Goal: Task Accomplishment & Management: Manage account settings

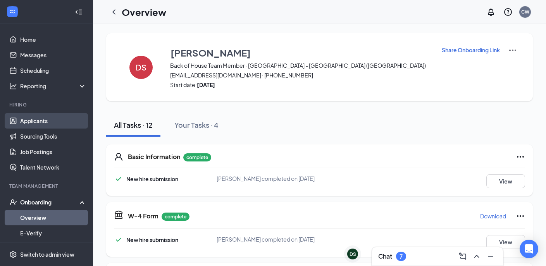
click at [39, 119] on link "Applicants" at bounding box center [53, 120] width 66 height 15
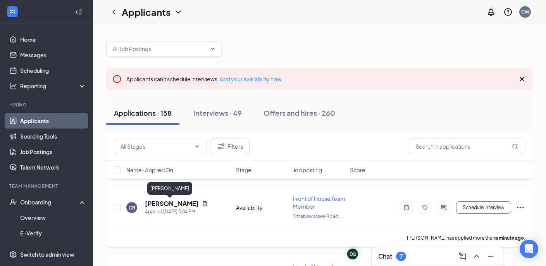
click at [162, 203] on h5 "[PERSON_NAME]" at bounding box center [172, 203] width 54 height 9
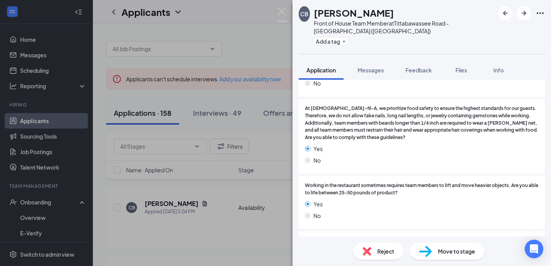
scroll to position [403, 0]
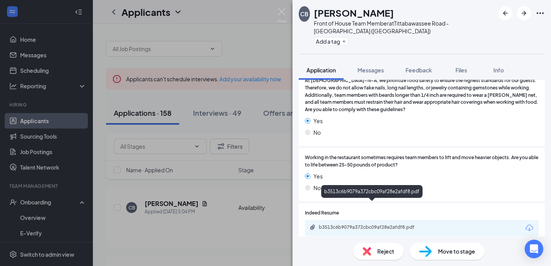
click at [341, 224] on div "b3513c6b9079a372cbc09af28e2afdf8.pdf" at bounding box center [373, 227] width 108 height 6
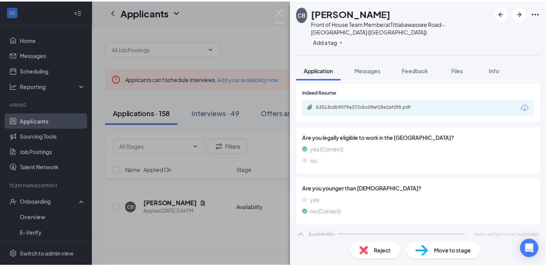
scroll to position [508, 0]
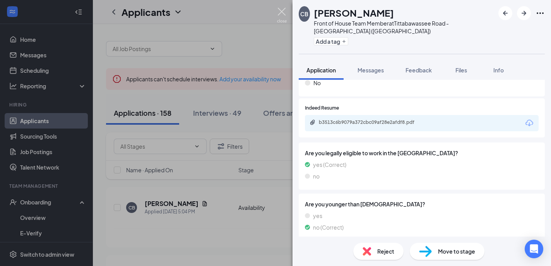
click at [280, 14] on img at bounding box center [282, 15] width 10 height 15
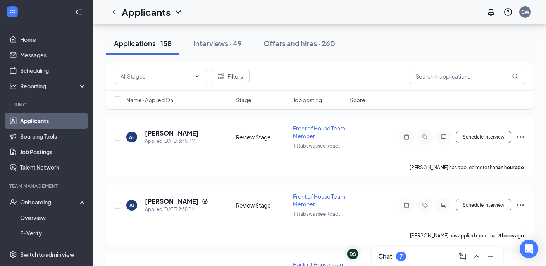
scroll to position [209, 0]
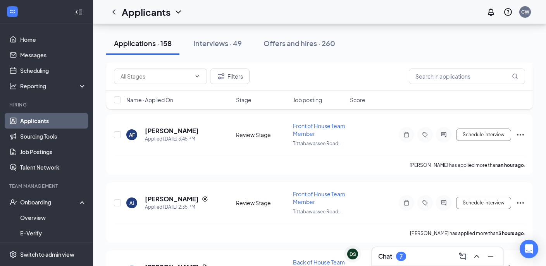
click at [169, 101] on span "Name · Applied On" at bounding box center [149, 100] width 47 height 8
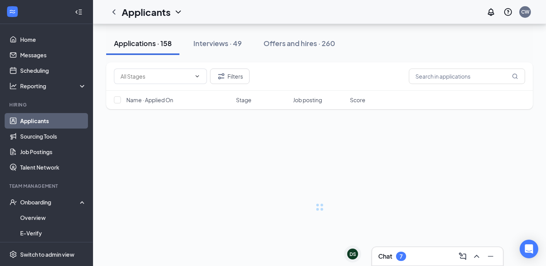
scroll to position [0, 0]
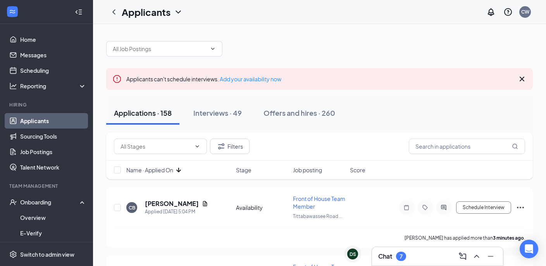
click at [178, 173] on icon "ArrowDown" at bounding box center [178, 169] width 9 height 9
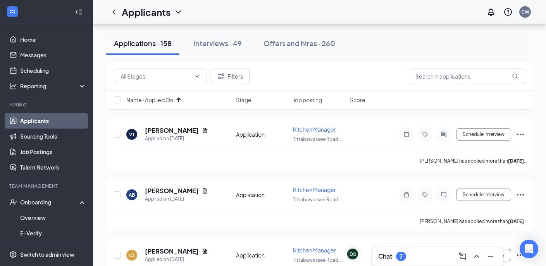
scroll to position [191, 0]
click at [238, 78] on button "Filters" at bounding box center [230, 76] width 40 height 15
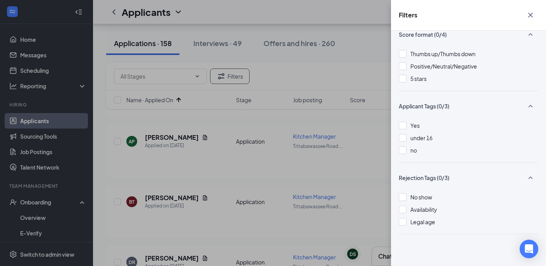
scroll to position [531, 0]
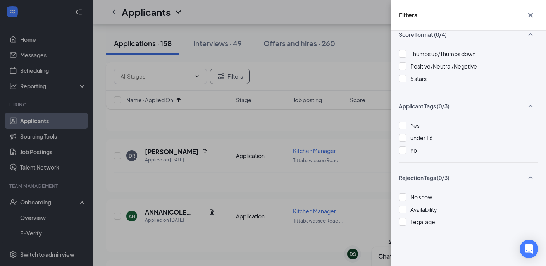
click at [532, 14] on icon "Cross" at bounding box center [530, 14] width 9 height 9
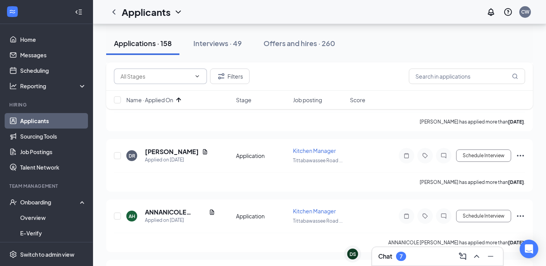
click at [199, 78] on icon "ChevronDown" at bounding box center [197, 76] width 6 height 6
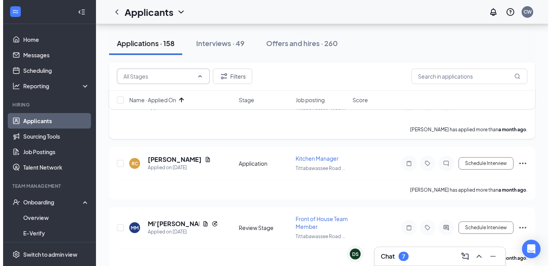
scroll to position [1132, 0]
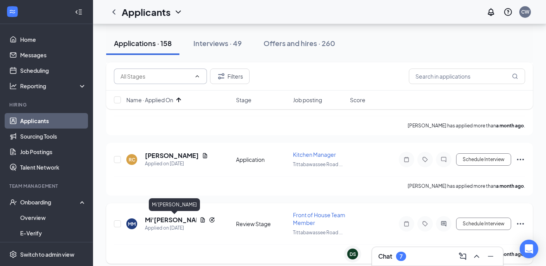
click at [174, 219] on h5 "Mi'[PERSON_NAME]" at bounding box center [171, 220] width 52 height 9
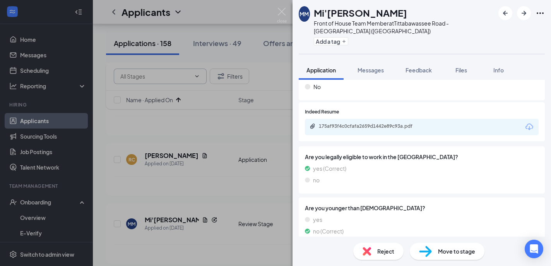
scroll to position [529, 0]
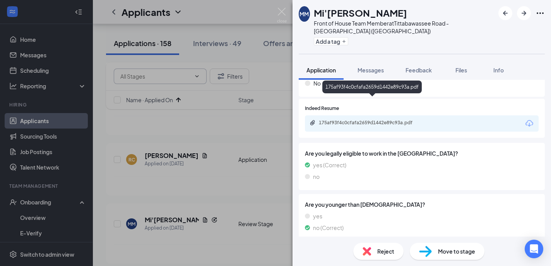
click at [397, 120] on div "175af93f4c0cfafa2659d1442e89c93a.pdf" at bounding box center [373, 123] width 108 height 6
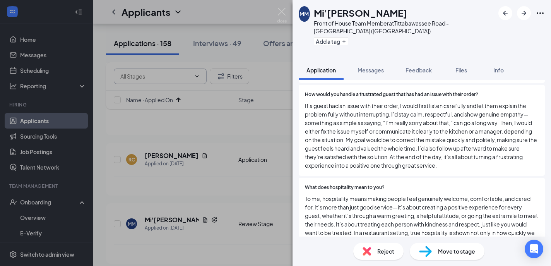
scroll to position [1288, 0]
click at [372, 250] on div "Reject" at bounding box center [379, 251] width 50 height 17
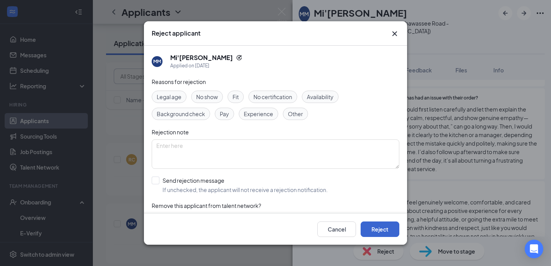
click at [388, 228] on button "Reject" at bounding box center [380, 229] width 39 height 15
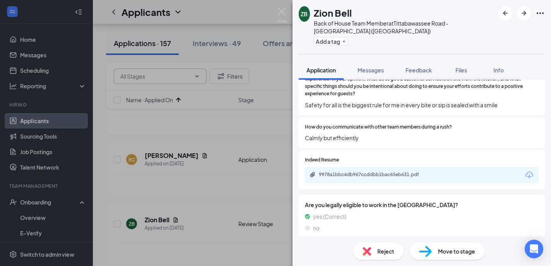
scroll to position [482, 0]
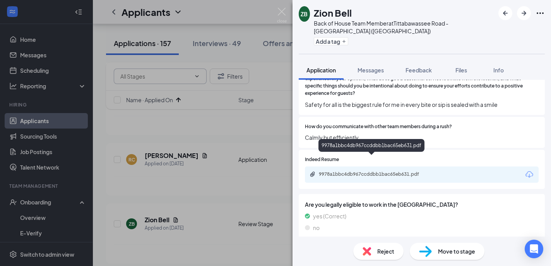
click at [381, 171] on div "9978a1bbc4db967ccddbb1bac65eb631.pdf" at bounding box center [373, 174] width 108 height 6
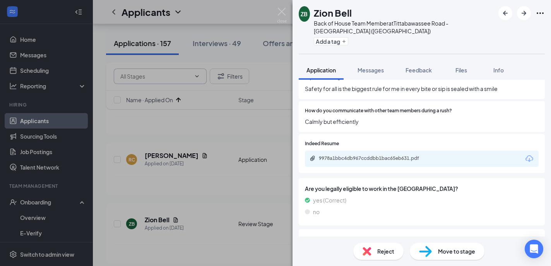
scroll to position [497, 0]
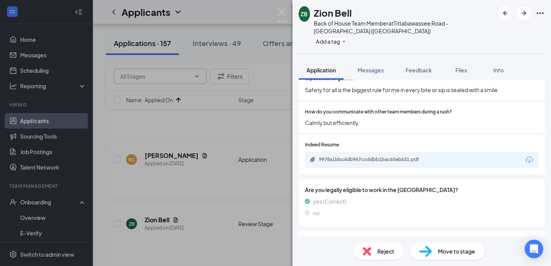
click at [364, 251] on img at bounding box center [367, 251] width 9 height 9
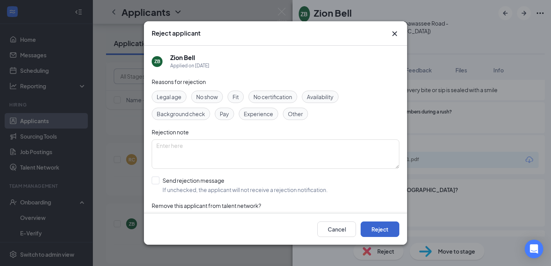
click at [374, 226] on button "Reject" at bounding box center [380, 229] width 39 height 15
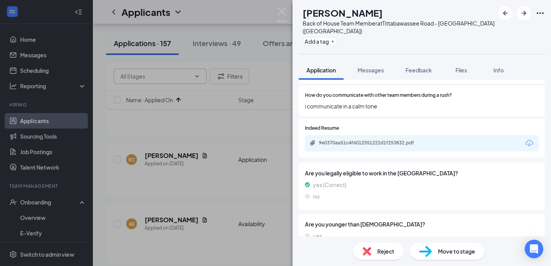
scroll to position [535, 0]
click at [376, 140] on div "9e0370aa51c4f6012551222d1f253832.pdf" at bounding box center [373, 143] width 108 height 6
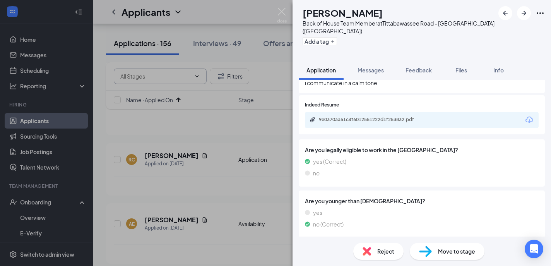
scroll to position [555, 0]
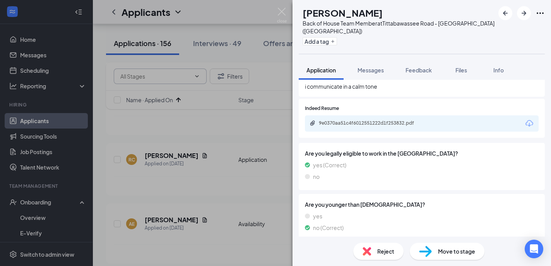
click at [377, 253] on div "Reject" at bounding box center [379, 251] width 50 height 17
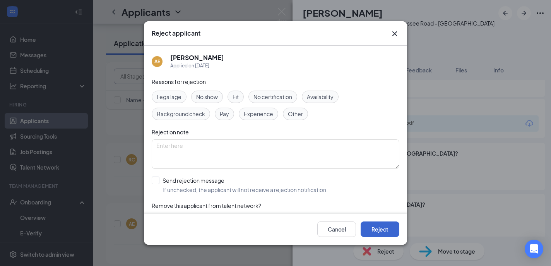
click at [385, 227] on button "Reject" at bounding box center [380, 229] width 39 height 15
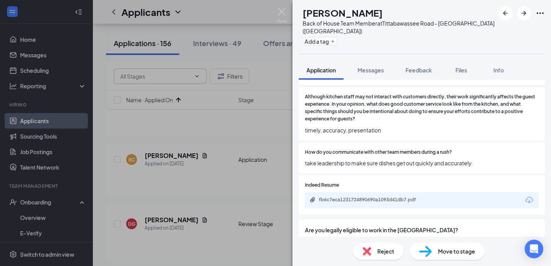
scroll to position [458, 0]
click at [357, 196] on div "fb6c7eca1231724890690a1093d41db7.pdf" at bounding box center [373, 199] width 108 height 6
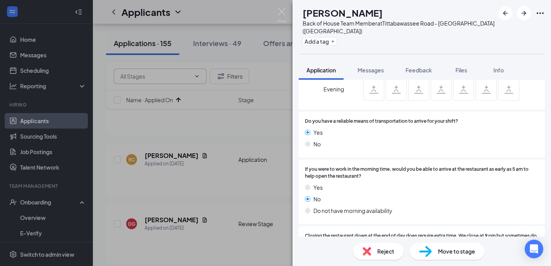
scroll to position [874, 0]
click at [419, 250] on img at bounding box center [425, 251] width 13 height 11
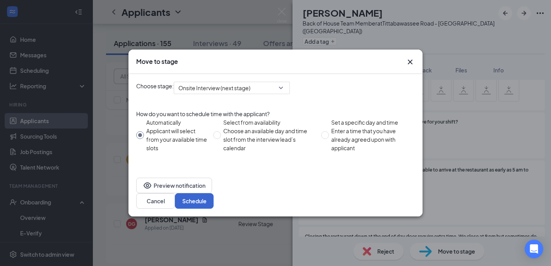
click at [214, 195] on button "Schedule" at bounding box center [194, 200] width 39 height 15
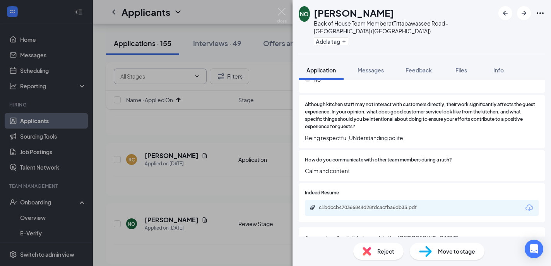
scroll to position [483, 0]
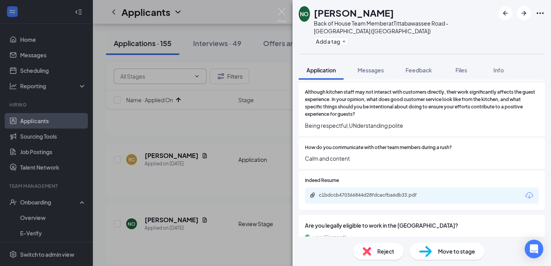
click at [366, 192] on div "c1bdccb470366844d28fdcacfba6db33.pdf" at bounding box center [373, 195] width 108 height 6
click at [439, 258] on div "Move to stage" at bounding box center [447, 251] width 75 height 17
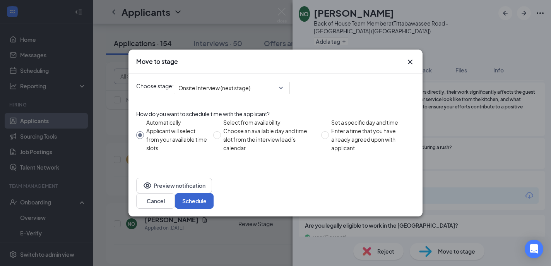
click at [214, 197] on button "Schedule" at bounding box center [194, 200] width 39 height 15
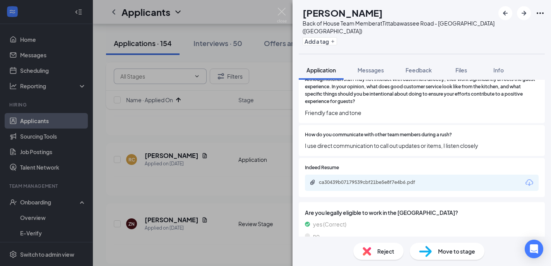
scroll to position [476, 0]
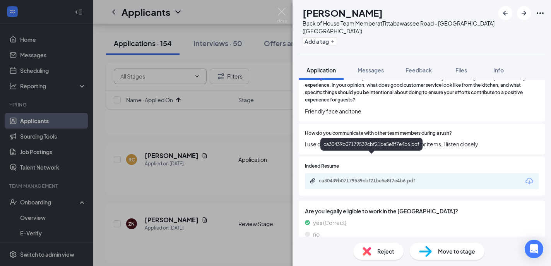
click at [382, 178] on div "ca30439b07179539cbf21be5e8f7e4b6.pdf" at bounding box center [373, 181] width 108 height 6
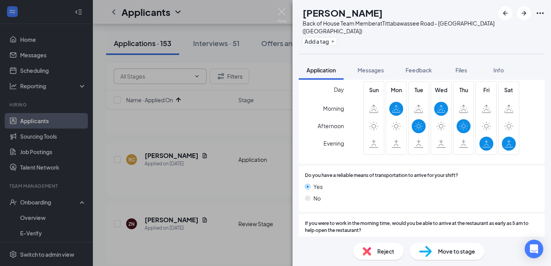
scroll to position [821, 0]
click at [376, 252] on div "Reject" at bounding box center [379, 251] width 50 height 17
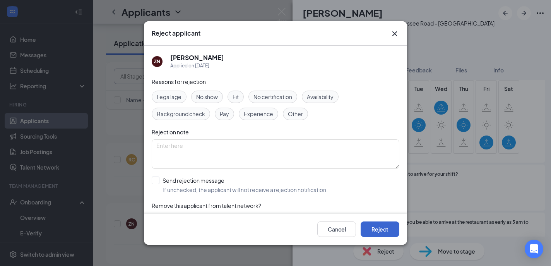
click at [378, 233] on button "Reject" at bounding box center [380, 229] width 39 height 15
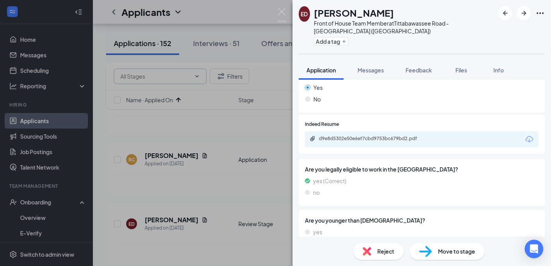
scroll to position [495, 0]
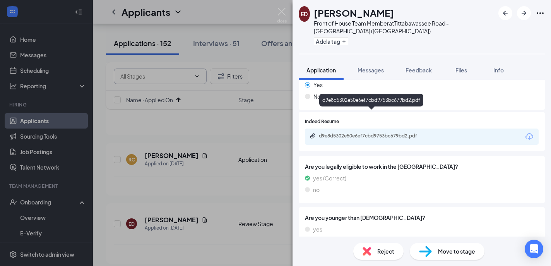
click at [394, 133] on div "d9e8d5302e50e6ef7cbd9753bc679bd2.pdf" at bounding box center [373, 136] width 108 height 6
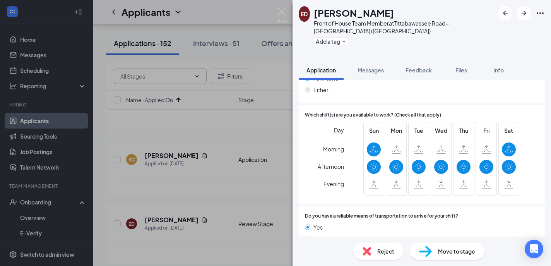
scroll to position [773, 0]
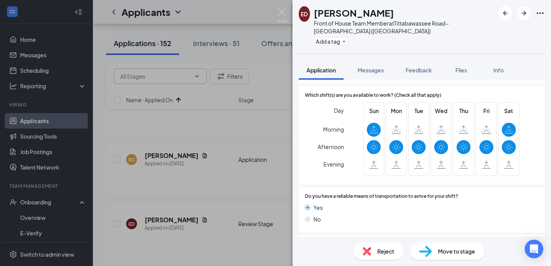
click at [363, 251] on img at bounding box center [367, 251] width 9 height 9
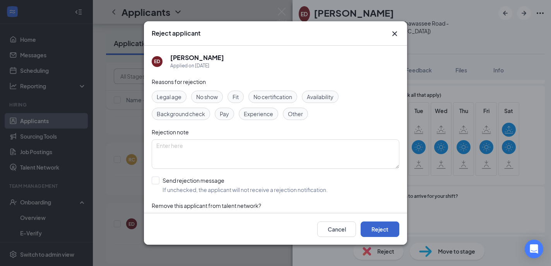
click at [373, 227] on button "Reject" at bounding box center [380, 229] width 39 height 15
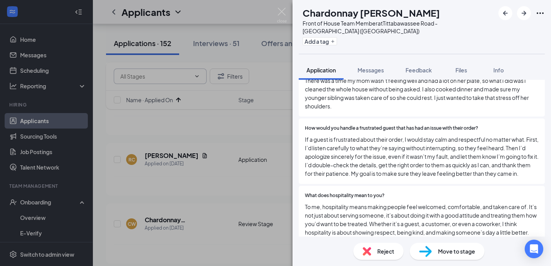
scroll to position [1089, 0]
click at [369, 252] on img at bounding box center [367, 251] width 9 height 9
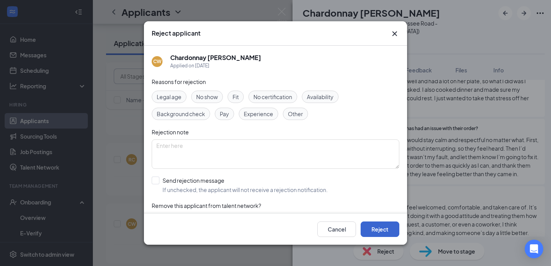
click at [372, 234] on button "Reject" at bounding box center [380, 229] width 39 height 15
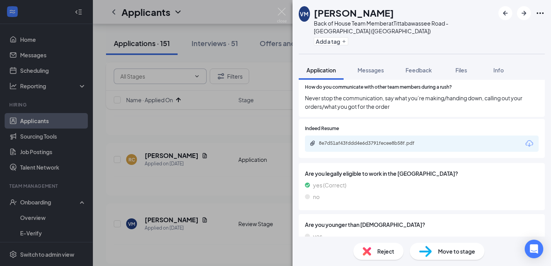
scroll to position [514, 0]
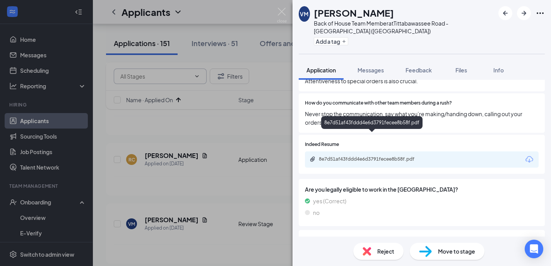
click at [376, 156] on div "8e7d51af43fddd4e6d3791fecee8b58f.pdf" at bounding box center [373, 159] width 108 height 6
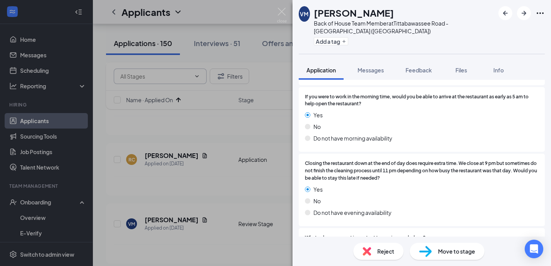
scroll to position [963, 0]
click at [364, 247] on div "Reject" at bounding box center [379, 251] width 50 height 17
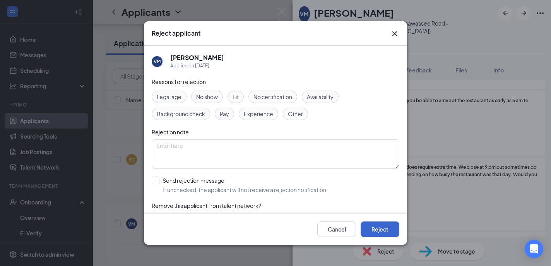
click at [384, 227] on button "Reject" at bounding box center [380, 229] width 39 height 15
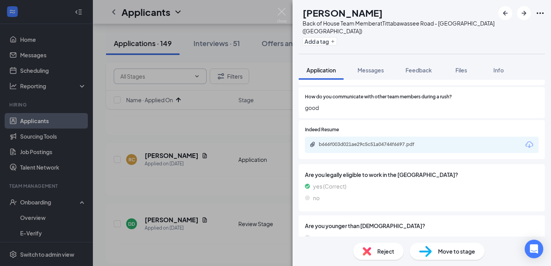
scroll to position [543, 0]
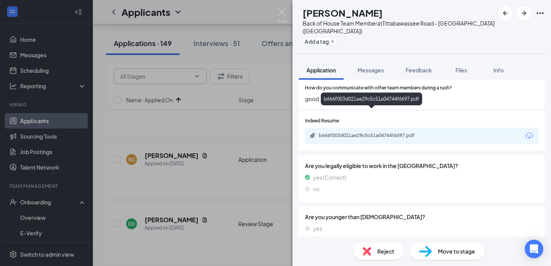
click at [392, 132] on div "b666f003d021ae29c5c51a04744f6697.pdf" at bounding box center [373, 135] width 108 height 6
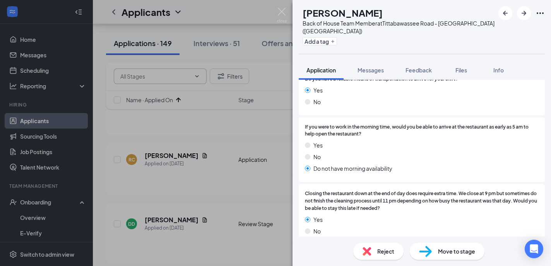
scroll to position [956, 0]
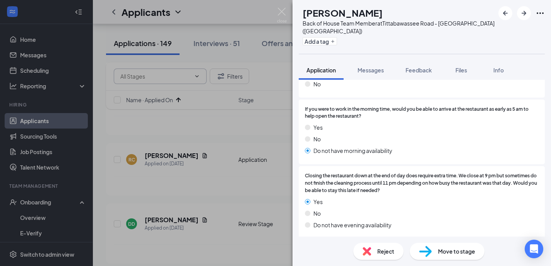
click at [378, 252] on span "Reject" at bounding box center [386, 251] width 17 height 9
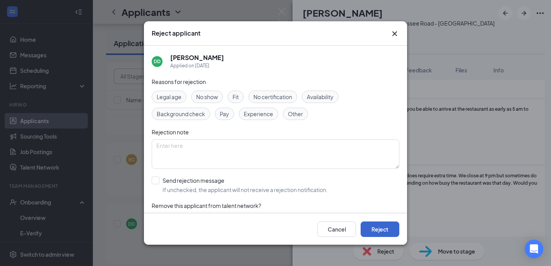
click at [377, 230] on button "Reject" at bounding box center [380, 229] width 39 height 15
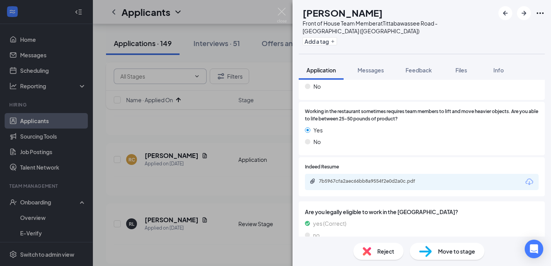
scroll to position [491, 0]
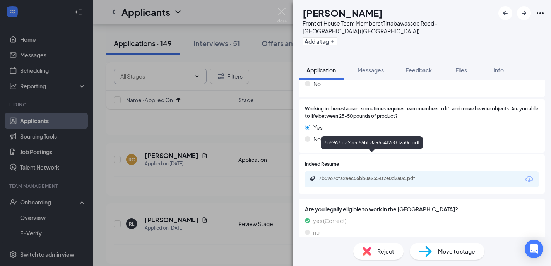
click at [359, 175] on div "7b5967cfa2aec66bb8a9554f2e0d2a0c.pdf" at bounding box center [373, 178] width 108 height 6
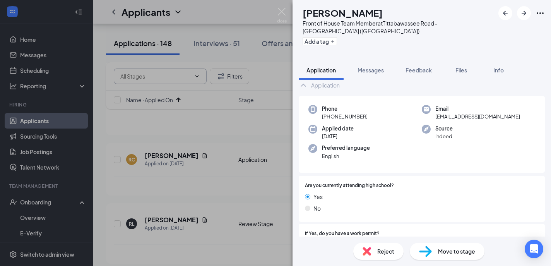
scroll to position [62, 0]
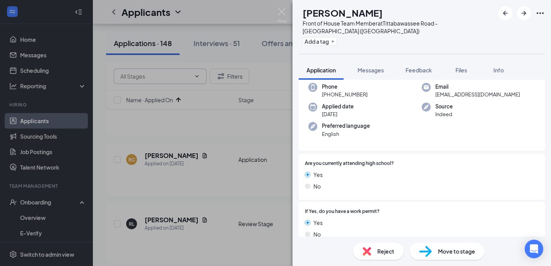
click at [373, 249] on div "Reject" at bounding box center [379, 251] width 50 height 17
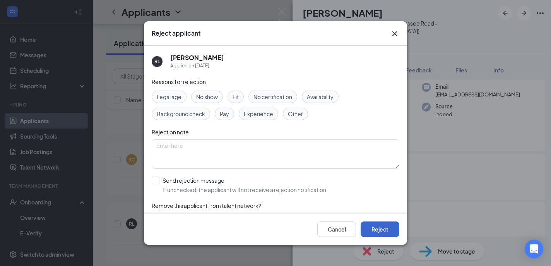
click at [371, 225] on button "Reject" at bounding box center [380, 229] width 39 height 15
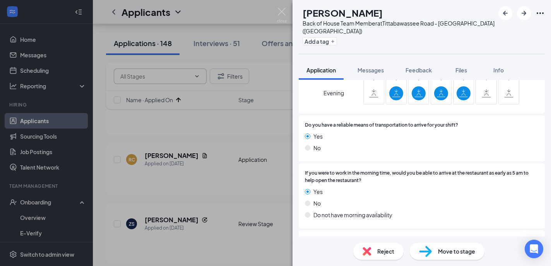
scroll to position [878, 0]
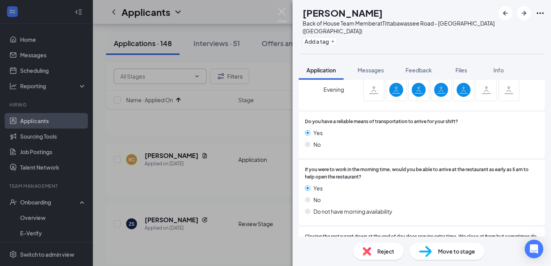
click at [371, 249] on img at bounding box center [367, 251] width 9 height 9
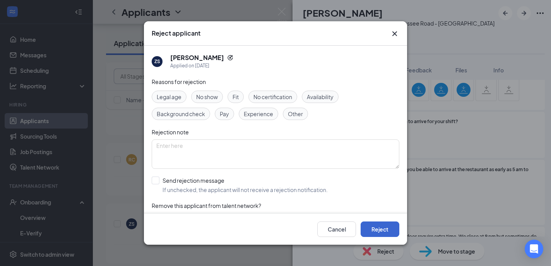
click at [376, 225] on button "Reject" at bounding box center [380, 229] width 39 height 15
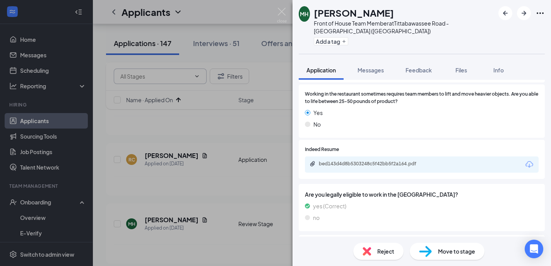
scroll to position [582, 0]
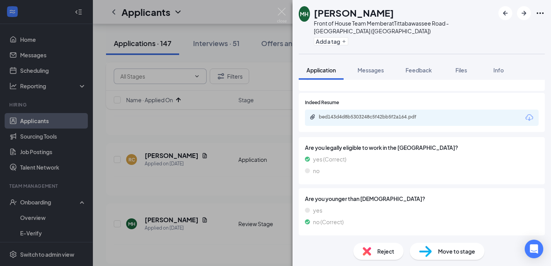
click at [373, 248] on div "Reject" at bounding box center [379, 251] width 50 height 17
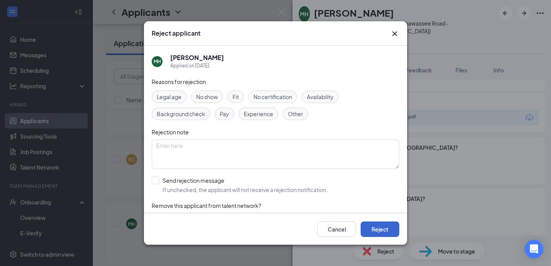
click at [372, 228] on button "Reject" at bounding box center [380, 229] width 39 height 15
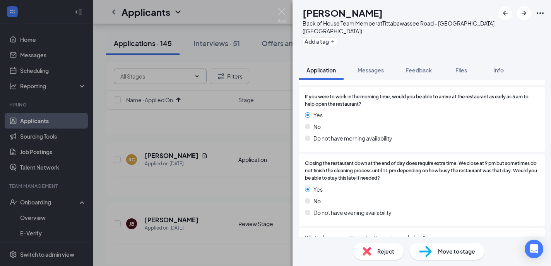
scroll to position [904, 0]
click at [373, 245] on div "Reject" at bounding box center [379, 251] width 50 height 17
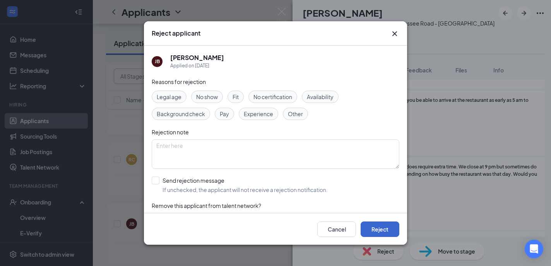
click at [378, 231] on button "Reject" at bounding box center [380, 229] width 39 height 15
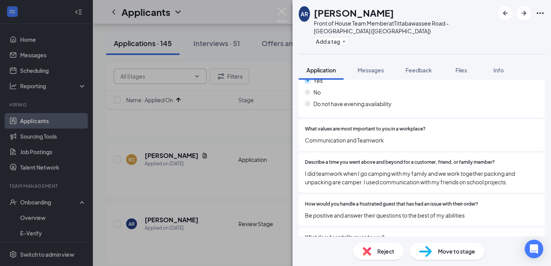
scroll to position [986, 0]
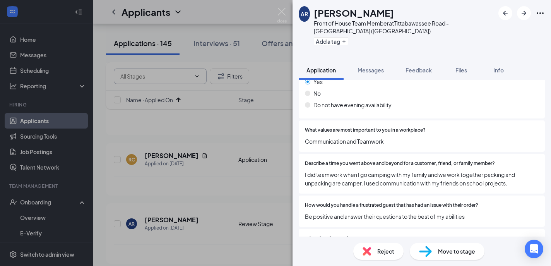
click at [377, 251] on div "Reject" at bounding box center [379, 251] width 50 height 17
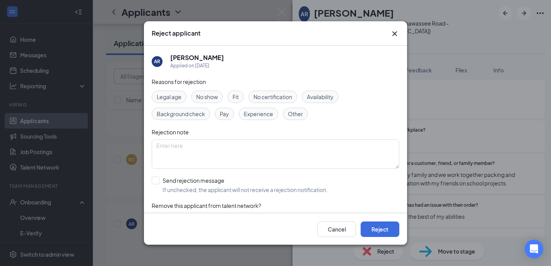
click at [385, 240] on div "Cancel Reject" at bounding box center [275, 229] width 263 height 31
click at [383, 223] on button "Reject" at bounding box center [380, 229] width 39 height 15
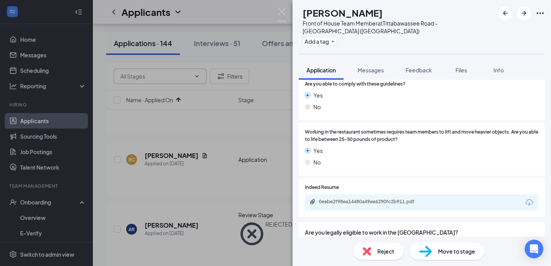
scroll to position [462, 0]
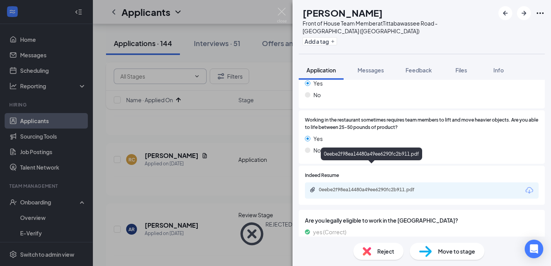
click at [361, 182] on div "0eebe2f98ea14480a49ee6290fc2b911.pdf" at bounding box center [422, 190] width 234 height 16
click at [364, 187] on div "0eebe2f98ea14480a49ee6290fc2b911.pdf" at bounding box center [373, 190] width 108 height 6
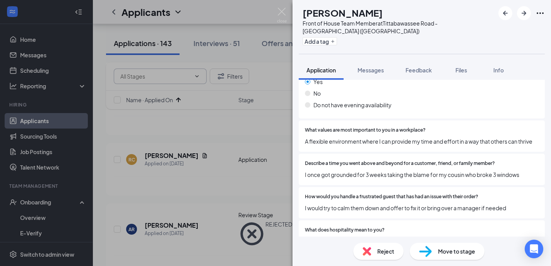
scroll to position [1050, 0]
click at [361, 248] on div "Reject" at bounding box center [379, 251] width 50 height 17
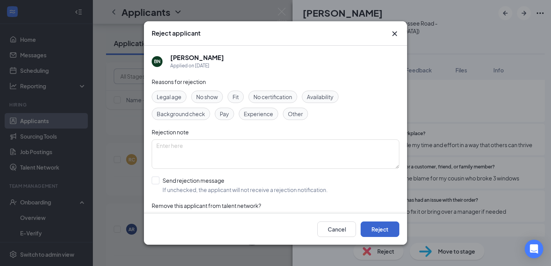
click at [374, 229] on button "Reject" at bounding box center [380, 229] width 39 height 15
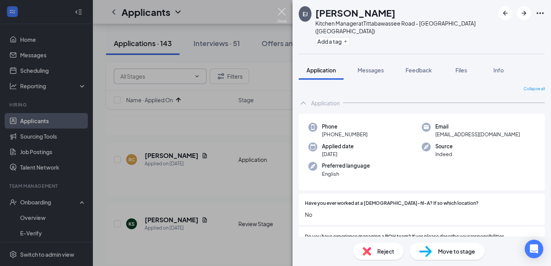
click at [281, 14] on img at bounding box center [282, 15] width 10 height 15
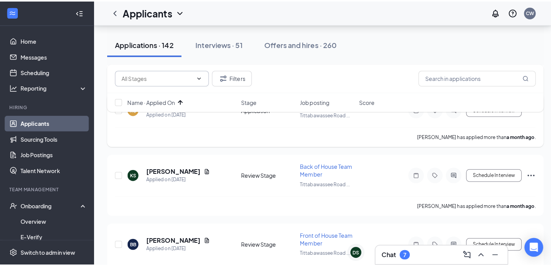
scroll to position [1205, 0]
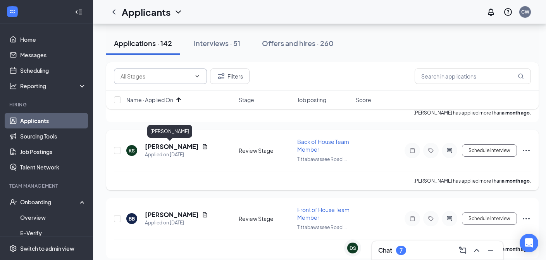
click at [163, 147] on h5 "[PERSON_NAME]" at bounding box center [172, 147] width 54 height 9
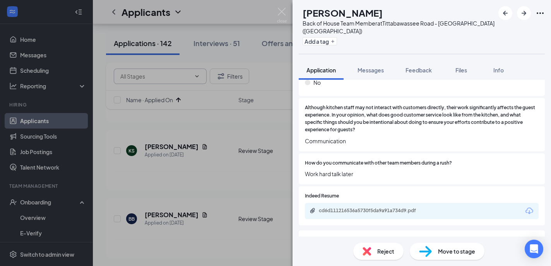
scroll to position [478, 0]
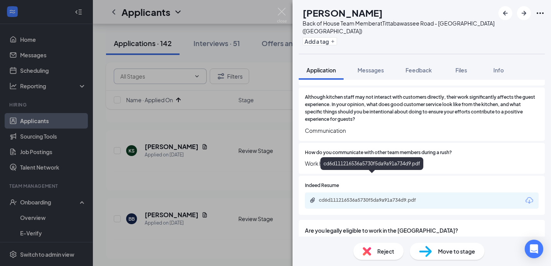
click at [404, 197] on div "cd6d111216536a5730f5da9a91a734d9.pdf" at bounding box center [373, 200] width 108 height 6
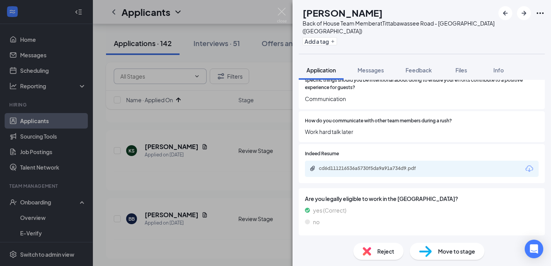
scroll to position [529, 0]
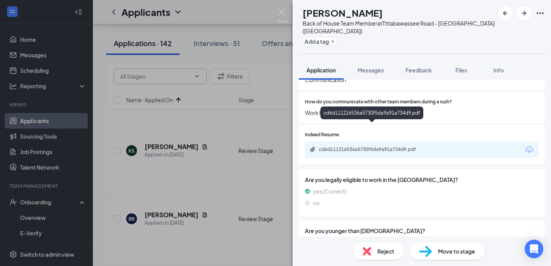
click at [337, 146] on div "cd6d111216536a5730f5da9a91a734d9.pdf" at bounding box center [373, 149] width 108 height 6
click at [374, 253] on div "Reject" at bounding box center [379, 251] width 50 height 17
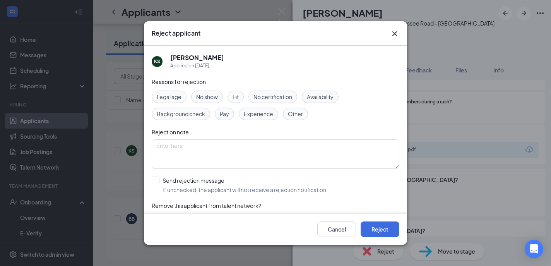
click at [395, 33] on icon "Cross" at bounding box center [395, 33] width 5 height 5
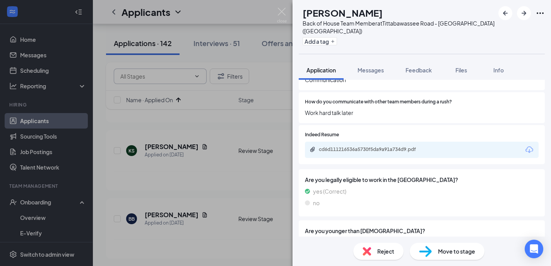
click at [421, 254] on img at bounding box center [425, 251] width 13 height 11
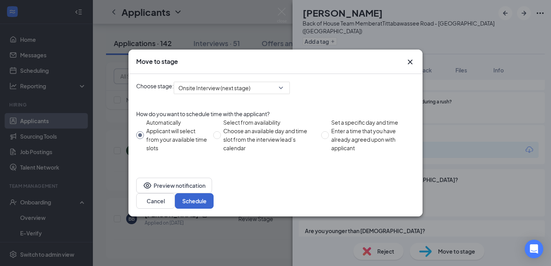
click at [214, 193] on button "Schedule" at bounding box center [194, 200] width 39 height 15
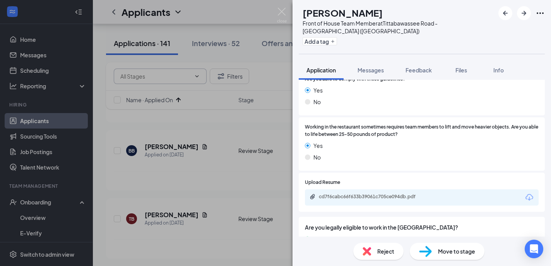
scroll to position [470, 0]
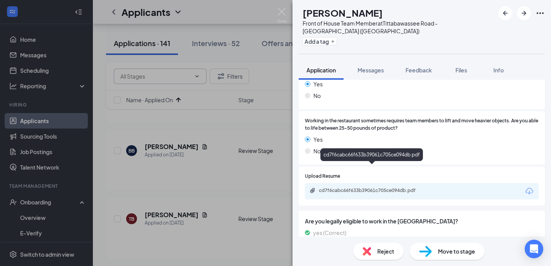
click at [370, 187] on div "cd7f6cabc66f633b39061c705ce094db.pdf" at bounding box center [372, 190] width 125 height 7
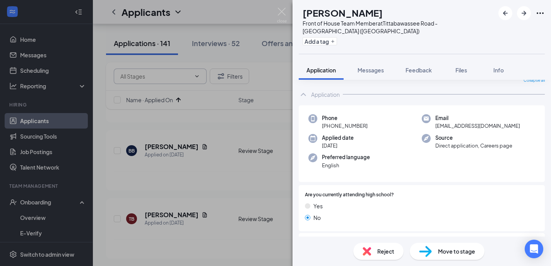
scroll to position [31, 0]
click at [419, 252] on img at bounding box center [425, 251] width 13 height 11
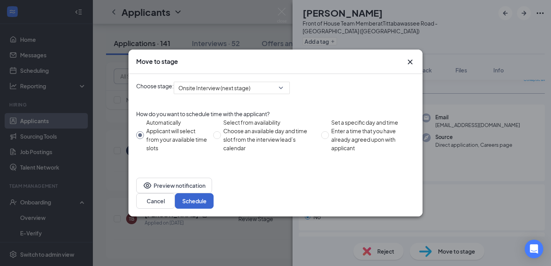
click at [214, 193] on button "Schedule" at bounding box center [194, 200] width 39 height 15
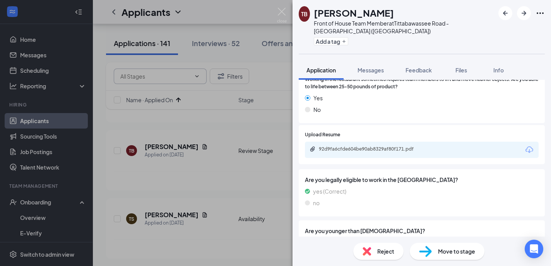
scroll to position [495, 0]
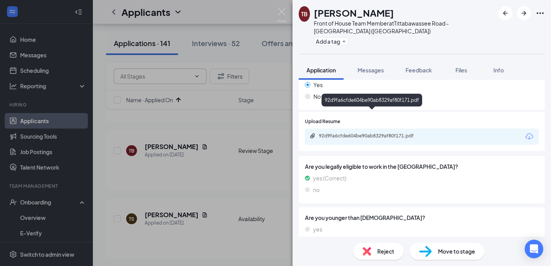
click at [386, 133] on div "92d9fa6cfde604be90ab8329af80f171.pdf" at bounding box center [373, 136] width 108 height 6
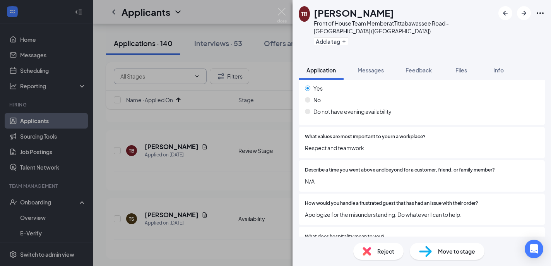
scroll to position [1020, 0]
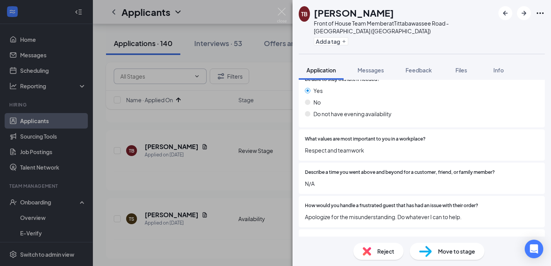
click at [370, 247] on img at bounding box center [367, 251] width 9 height 9
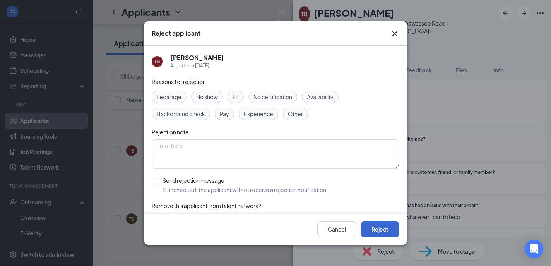
click at [377, 230] on button "Reject" at bounding box center [380, 229] width 39 height 15
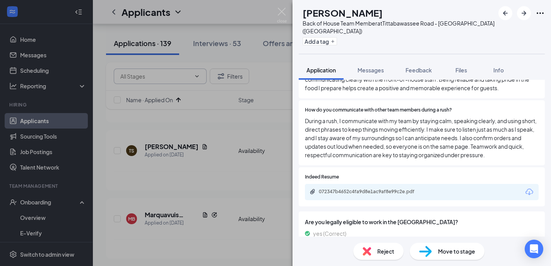
scroll to position [543, 0]
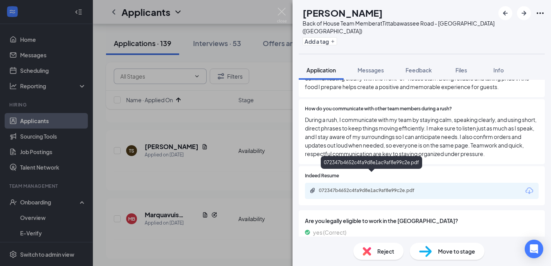
click at [351, 187] on div "072347b4652c4fa9d8e1ac9af8e99c2e.pdf" at bounding box center [373, 190] width 108 height 6
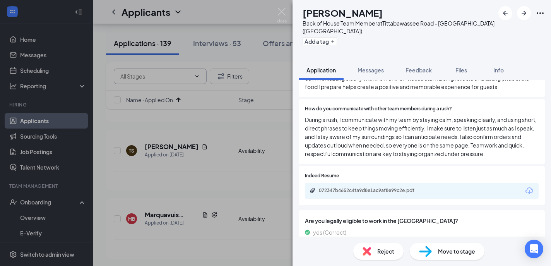
scroll to position [618, 0]
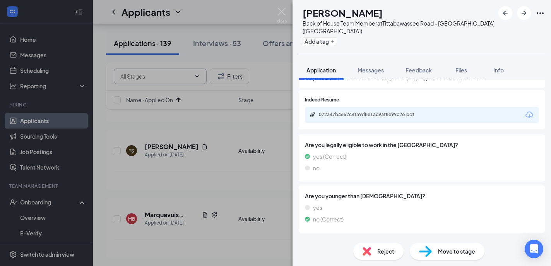
click at [369, 245] on div "Reject" at bounding box center [379, 251] width 50 height 17
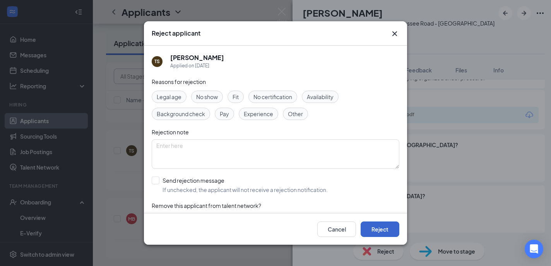
click at [379, 232] on button "Reject" at bounding box center [380, 229] width 39 height 15
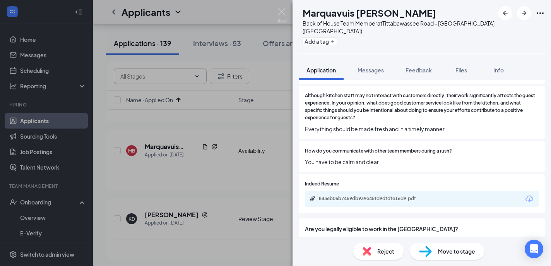
scroll to position [488, 0]
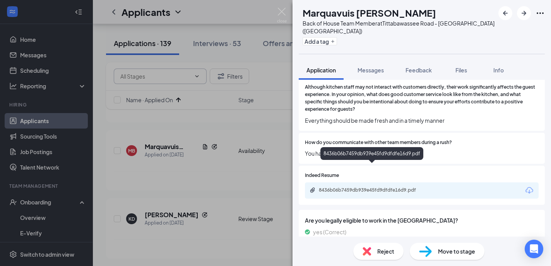
click at [366, 187] on div "8436b06b7459db939e45fd9dfdfe16d9.pdf" at bounding box center [373, 190] width 108 height 6
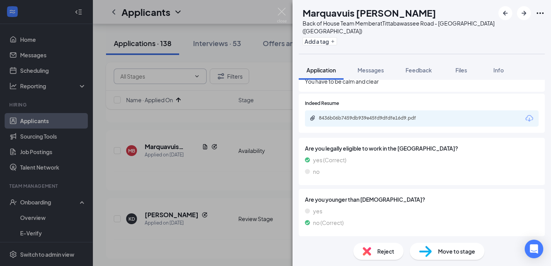
scroll to position [555, 0]
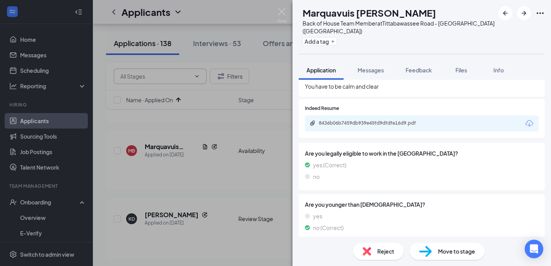
click at [376, 250] on div "Reject" at bounding box center [379, 251] width 50 height 17
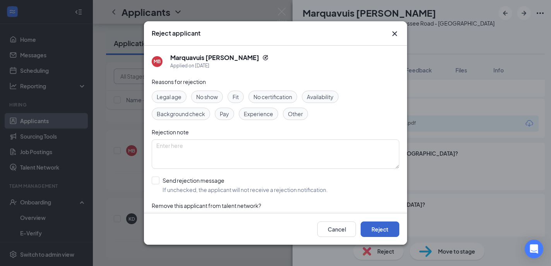
click at [382, 230] on button "Reject" at bounding box center [380, 229] width 39 height 15
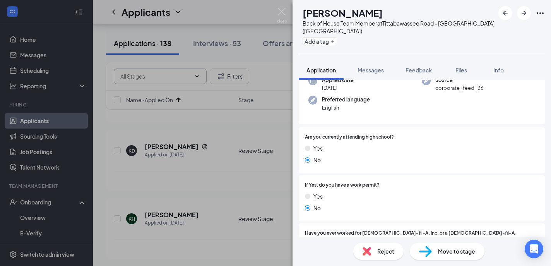
scroll to position [98, 0]
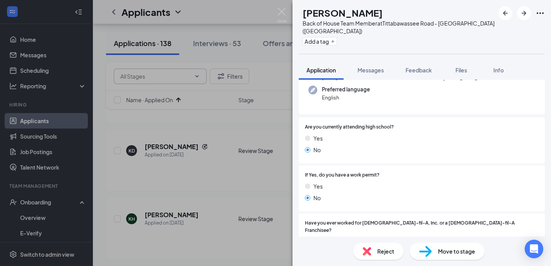
click at [364, 252] on img at bounding box center [367, 251] width 9 height 9
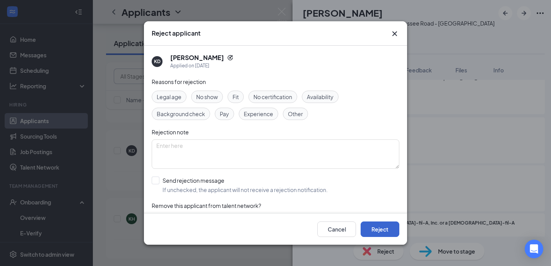
click at [373, 224] on button "Reject" at bounding box center [380, 229] width 39 height 15
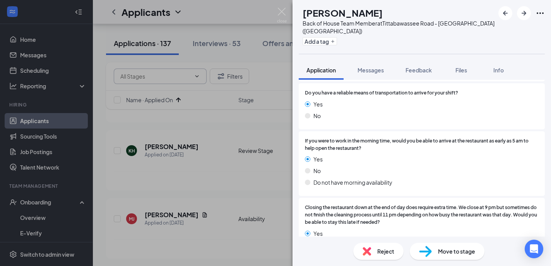
scroll to position [893, 0]
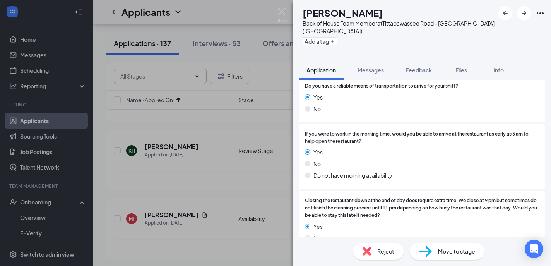
click at [372, 258] on div "Reject" at bounding box center [379, 251] width 50 height 17
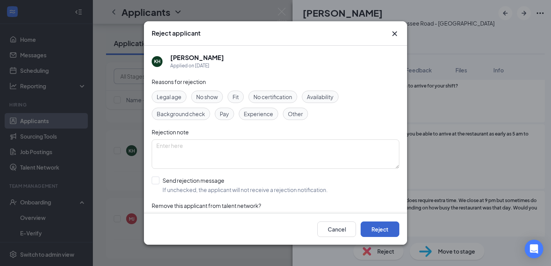
click at [383, 234] on button "Reject" at bounding box center [380, 229] width 39 height 15
